Goal: Navigation & Orientation: Locate item on page

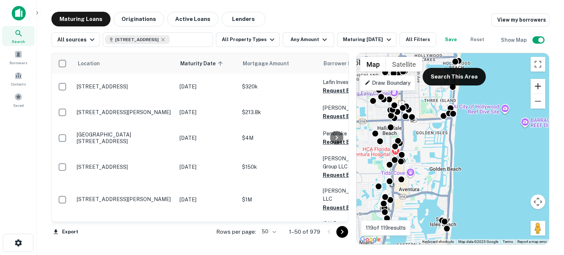
click at [538, 87] on button "Zoom in" at bounding box center [537, 86] width 15 height 15
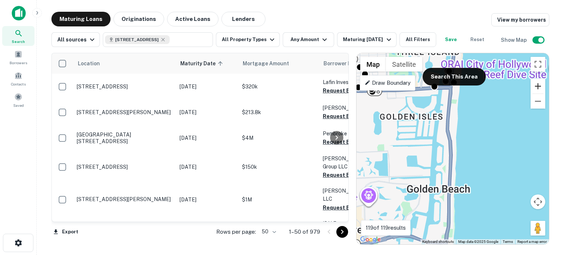
click at [538, 87] on button "Zoom in" at bounding box center [537, 86] width 15 height 15
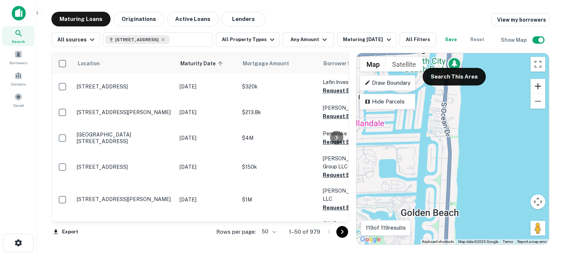
click at [538, 87] on button "Zoom in" at bounding box center [537, 86] width 15 height 15
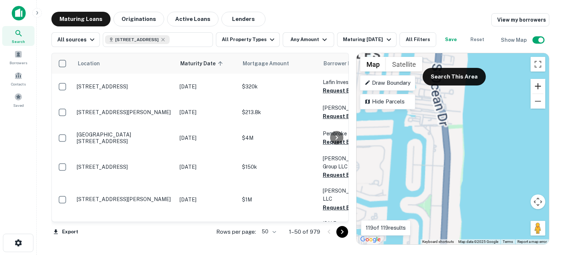
click at [538, 87] on button "Zoom in" at bounding box center [537, 86] width 15 height 15
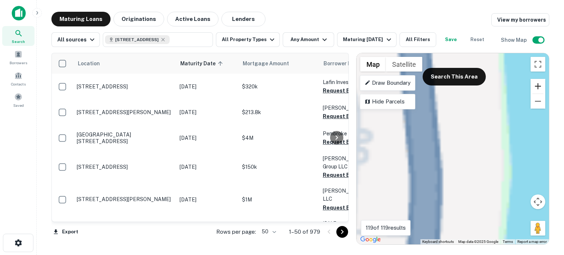
click at [538, 87] on button "Zoom in" at bounding box center [537, 86] width 15 height 15
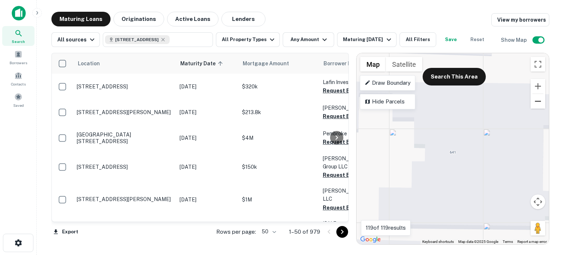
click at [542, 102] on button "Zoom out" at bounding box center [537, 101] width 15 height 15
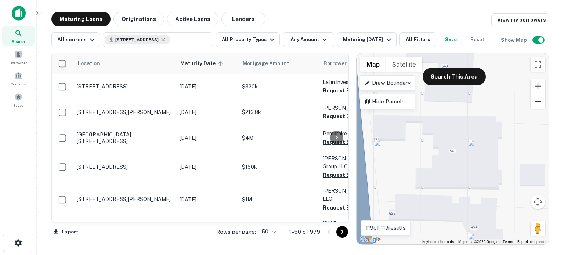
click at [542, 102] on button "Zoom out" at bounding box center [537, 101] width 15 height 15
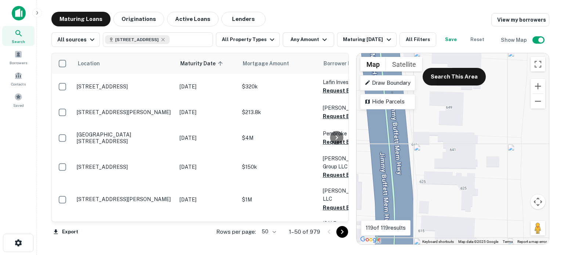
click at [486, 158] on div "To activate drag with keyboard, press Alt + Enter. Once in keyboard drag state,…" at bounding box center [452, 148] width 192 height 191
